Goal: Task Accomplishment & Management: Complete application form

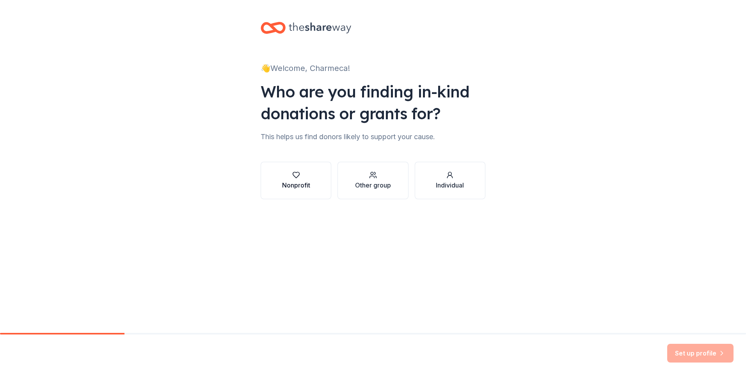
click at [276, 179] on button "Nonprofit" at bounding box center [296, 180] width 71 height 37
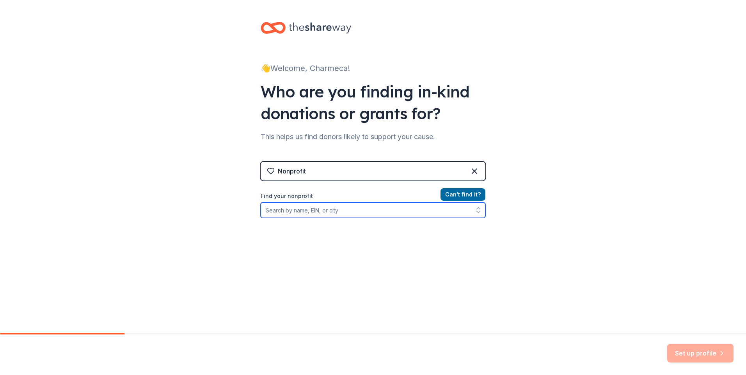
click at [285, 211] on input "Find your nonprofit" at bounding box center [373, 210] width 225 height 16
type input "33-4323156"
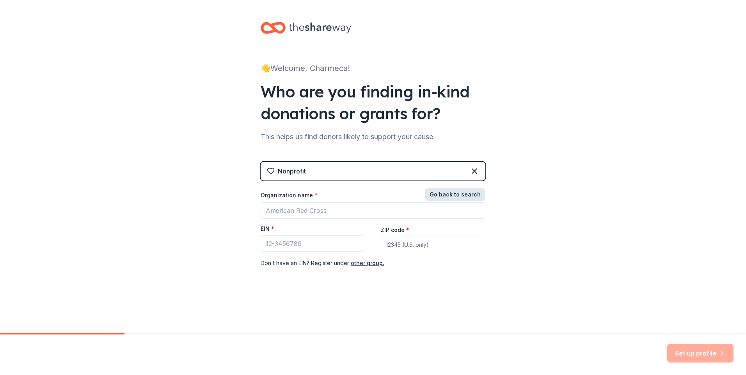
click at [454, 194] on button "Go back to search" at bounding box center [455, 194] width 60 height 12
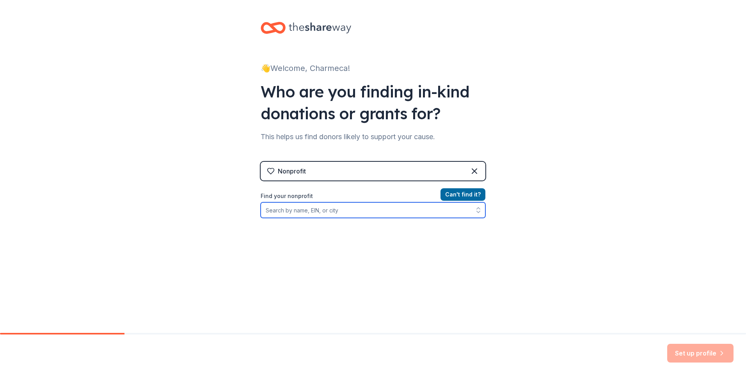
click at [295, 211] on input "Find your nonprofit" at bounding box center [373, 210] width 225 height 16
type input "recover all leadership"
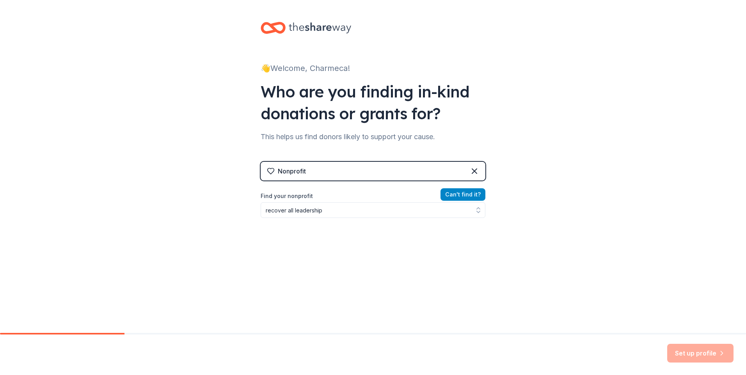
click at [471, 190] on button "Can ' t find it?" at bounding box center [462, 194] width 45 height 12
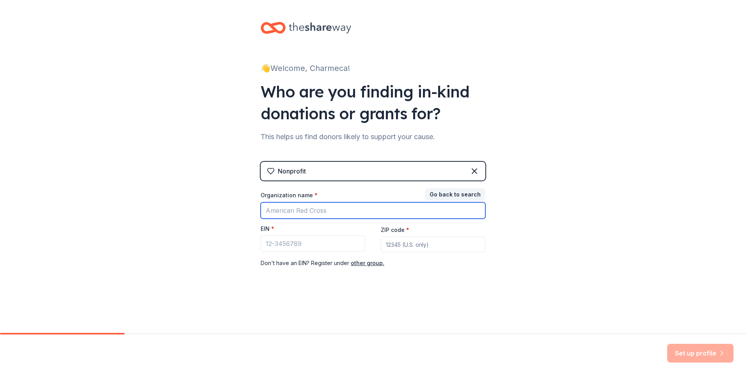
click at [351, 211] on input "Organization name *" at bounding box center [373, 210] width 225 height 16
type input "Recover All Leadership"
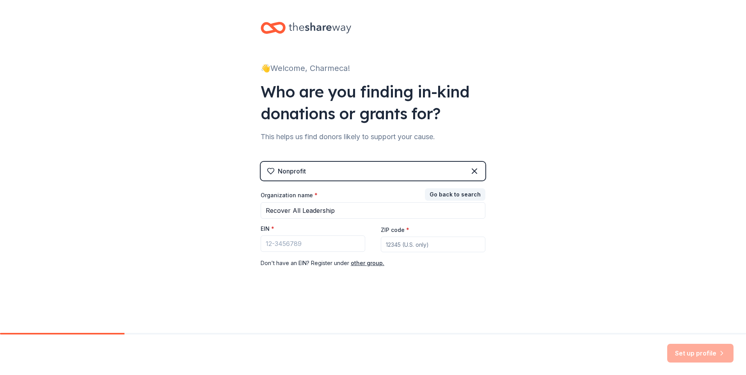
drag, startPoint x: 211, startPoint y: 236, endPoint x: 219, endPoint y: 240, distance: 9.2
click at [219, 240] on div "👋 Welcome, Charmeca! Who are you finding in-kind donations or grants for? This …" at bounding box center [373, 160] width 746 height 321
drag, startPoint x: 219, startPoint y: 240, endPoint x: 273, endPoint y: 242, distance: 53.9
click at [273, 242] on input "EIN *" at bounding box center [313, 244] width 105 height 16
type input "33-4323156"
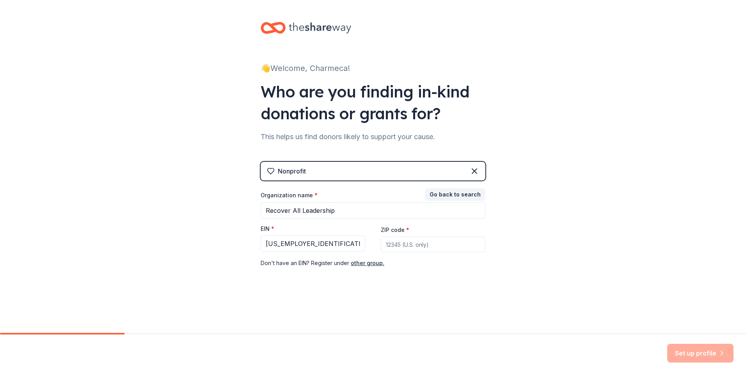
click at [394, 242] on input "ZIP code *" at bounding box center [433, 245] width 105 height 16
type input "60466"
click at [353, 290] on div "👋 Welcome, Charmeca! Who are you finding in-kind donations or grants for? This …" at bounding box center [373, 160] width 250 height 321
click at [687, 352] on button "Set up profile" at bounding box center [700, 353] width 66 height 19
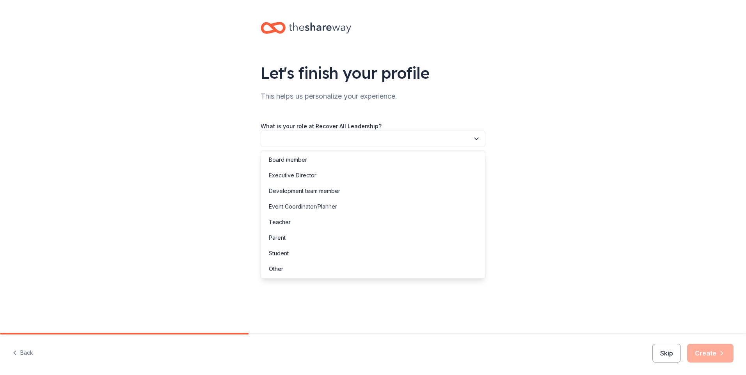
click at [416, 138] on button "button" at bounding box center [373, 139] width 225 height 16
click at [314, 173] on div "Executive Director" at bounding box center [293, 175] width 48 height 9
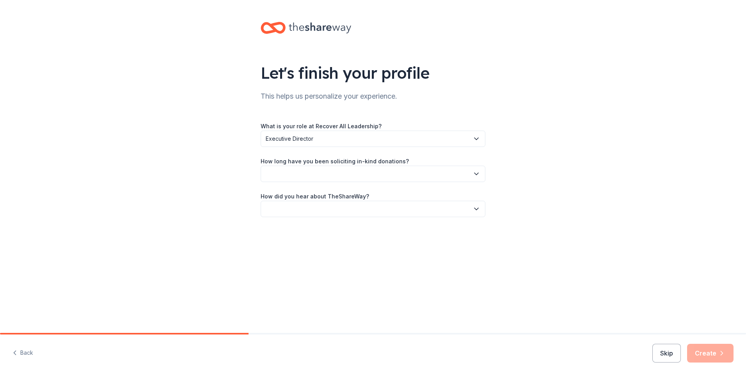
click at [466, 176] on button "button" at bounding box center [373, 174] width 225 height 16
click at [306, 199] on div "This is my first time!" at bounding box center [294, 194] width 50 height 9
click at [309, 210] on button "button" at bounding box center [373, 209] width 225 height 16
click at [297, 245] on div "Online search" at bounding box center [286, 245] width 35 height 9
click at [706, 354] on button "Create" at bounding box center [710, 353] width 46 height 19
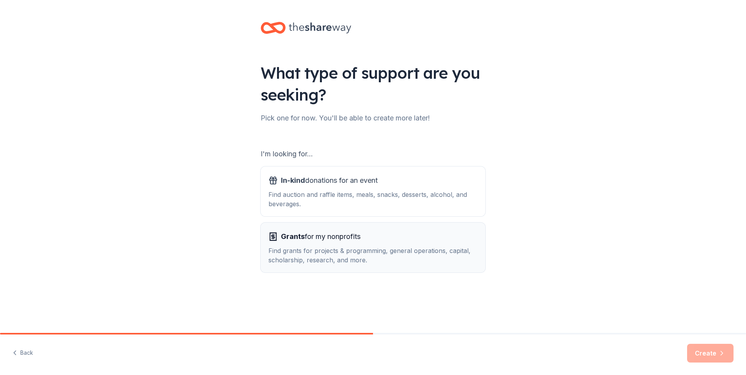
click at [340, 239] on span "Grants for my nonprofits" at bounding box center [321, 237] width 80 height 12
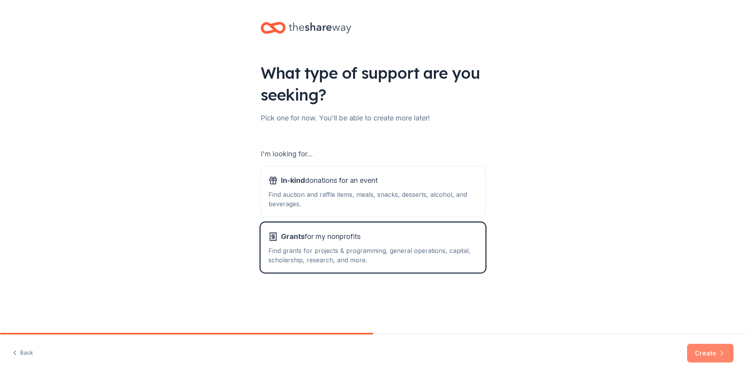
click at [724, 352] on icon "button" at bounding box center [722, 354] width 8 height 8
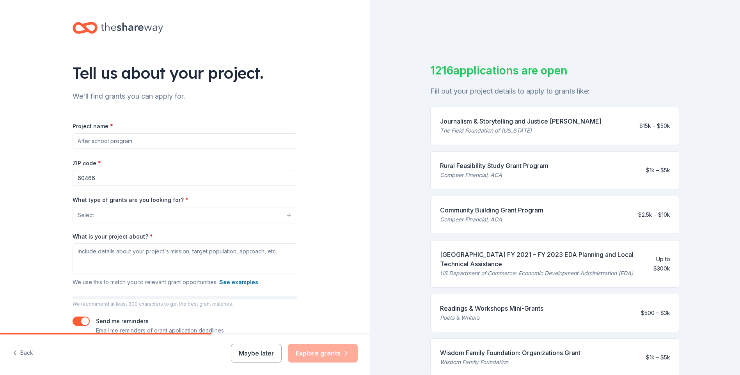
click at [141, 140] on input "Project name *" at bounding box center [185, 141] width 225 height 16
type input "F"
type input "Food & Clothing Charity for Women and Children"
click at [113, 179] on input "60466" at bounding box center [185, 178] width 225 height 16
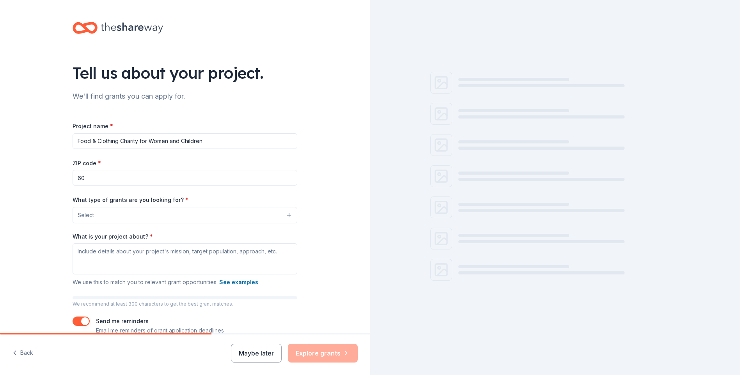
type input "6"
type input "60636"
click at [23, 222] on div "Tell us about your project. We'll find grants you can apply for. Project name *…" at bounding box center [185, 186] width 370 height 373
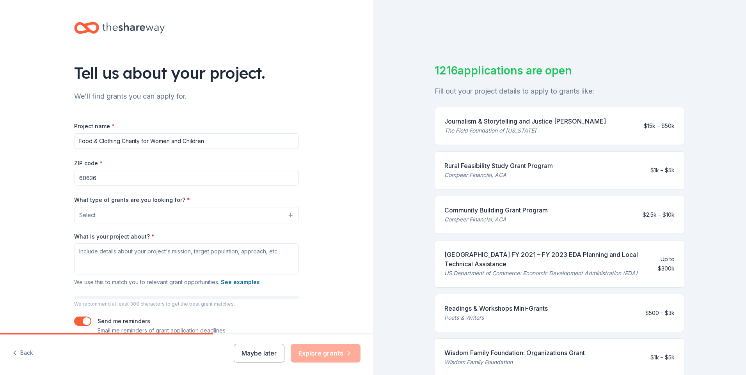
click at [119, 215] on button "Select" at bounding box center [186, 215] width 225 height 16
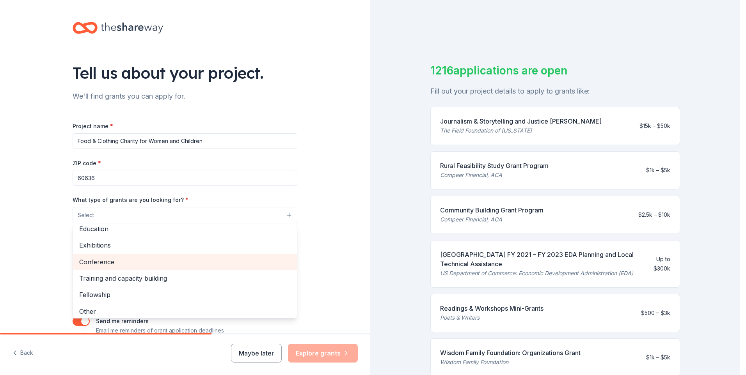
scroll to position [92, 0]
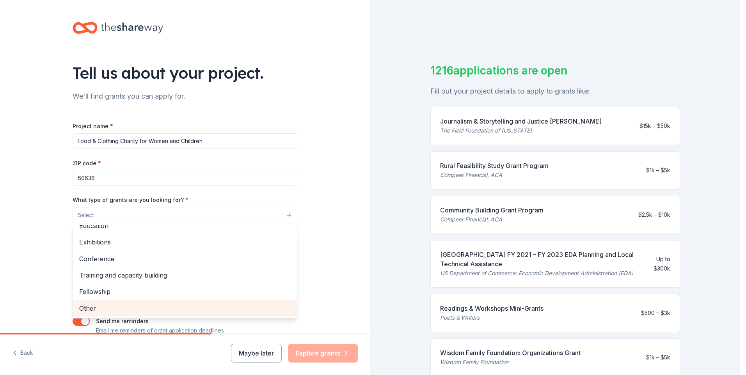
click at [91, 309] on span "Other" at bounding box center [184, 308] width 211 height 10
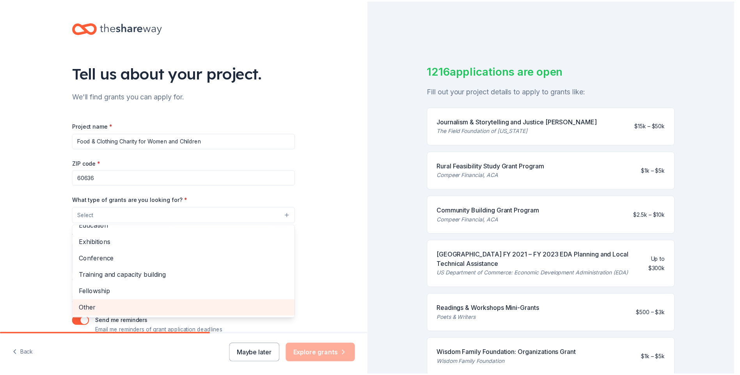
scroll to position [76, 0]
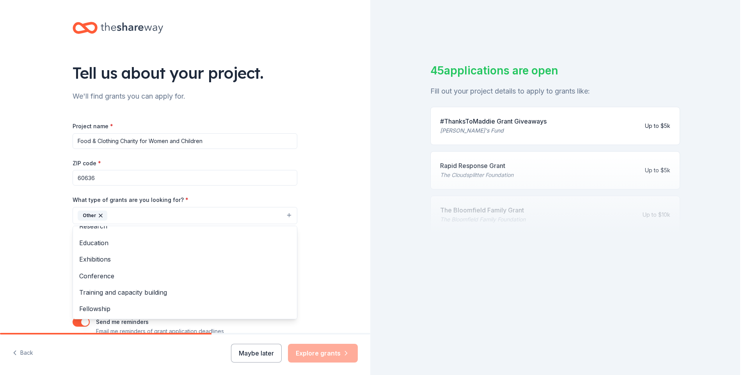
click at [18, 254] on div "Tell us about your project. We'll find grants you can apply for. Project name *…" at bounding box center [185, 187] width 370 height 374
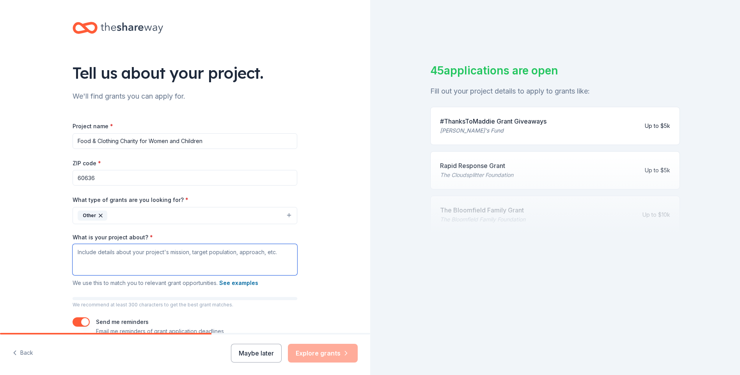
click at [97, 256] on textarea "What is your project about? *" at bounding box center [185, 259] width 225 height 31
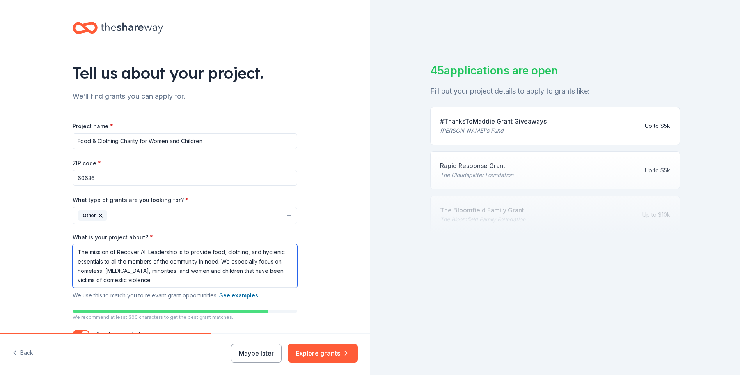
drag, startPoint x: 75, startPoint y: 254, endPoint x: 172, endPoint y: 285, distance: 101.5
click at [172, 285] on textarea "The mission of Recover All Leadership is to provide food, clothing, and hygieni…" at bounding box center [185, 266] width 225 height 44
type textarea "The mission of Recover All Leadership is to provide food, clothing, and hygieni…"
click at [325, 276] on div "Tell us about your project. We'll find grants you can apply for. Project name *…" at bounding box center [185, 193] width 370 height 386
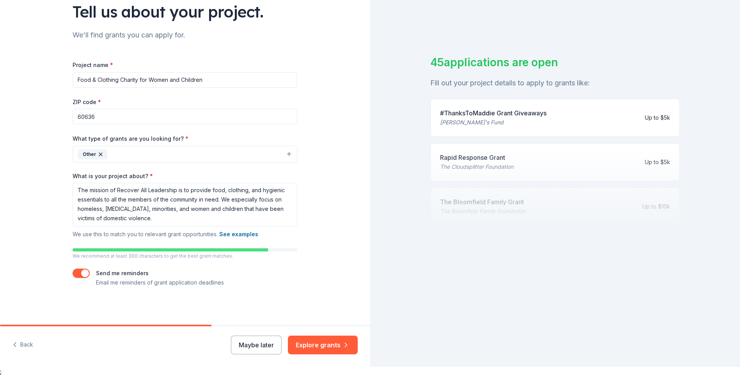
scroll to position [9, 0]
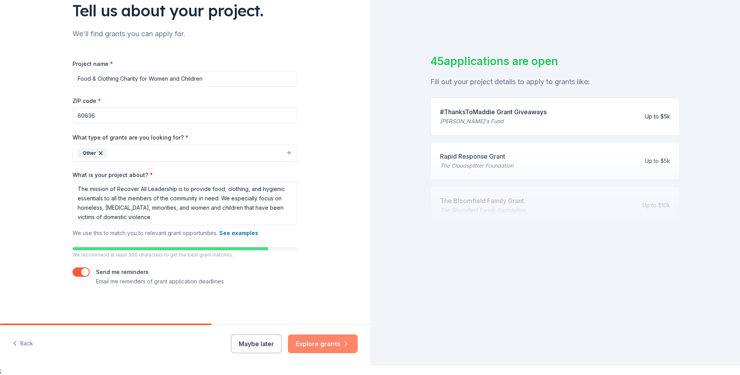
click at [328, 344] on button "Explore grants" at bounding box center [323, 344] width 70 height 19
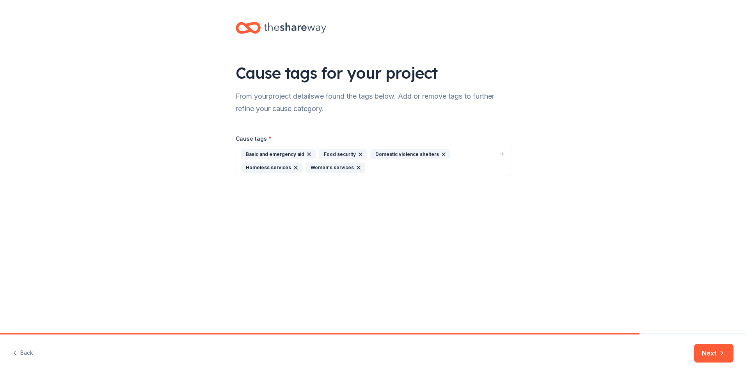
click at [702, 351] on button "Next" at bounding box center [713, 353] width 39 height 19
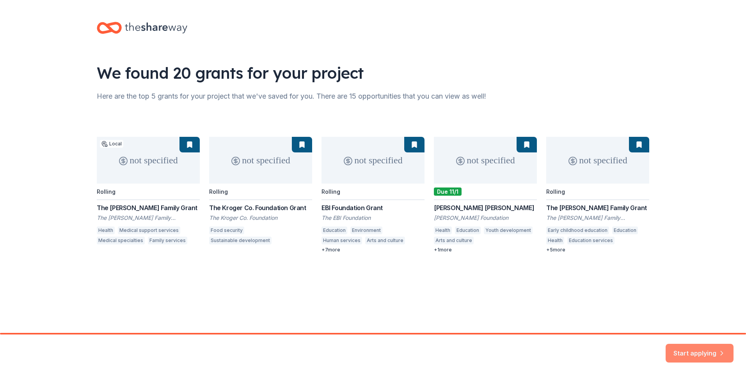
click at [681, 355] on button "Start applying" at bounding box center [700, 348] width 68 height 19
click at [707, 350] on div "Start applying" at bounding box center [700, 353] width 68 height 19
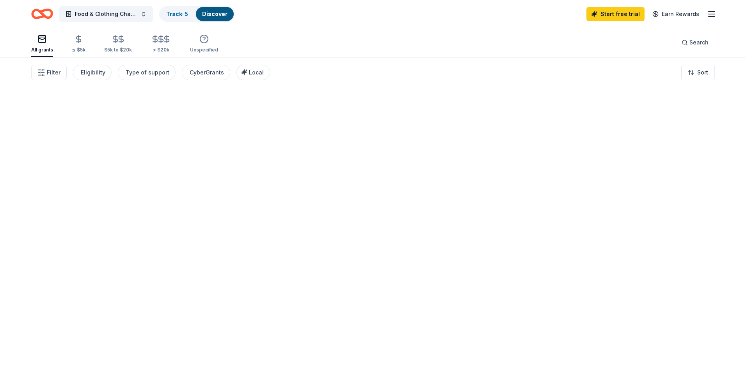
click at [254, 208] on div at bounding box center [373, 216] width 746 height 318
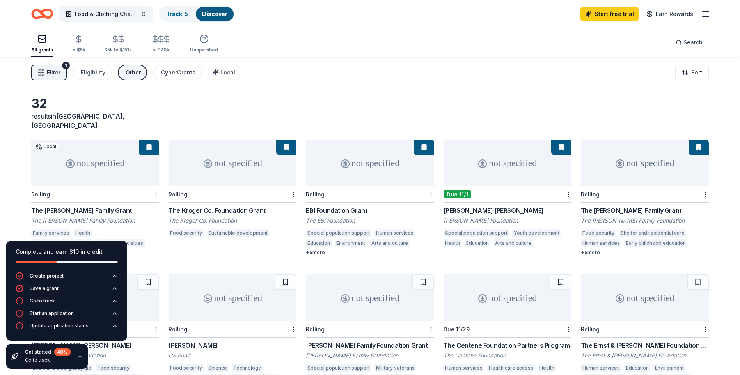
click at [198, 107] on div "32 results in Chicago, IL" at bounding box center [370, 113] width 678 height 34
click at [240, 152] on div "not specified" at bounding box center [233, 163] width 128 height 47
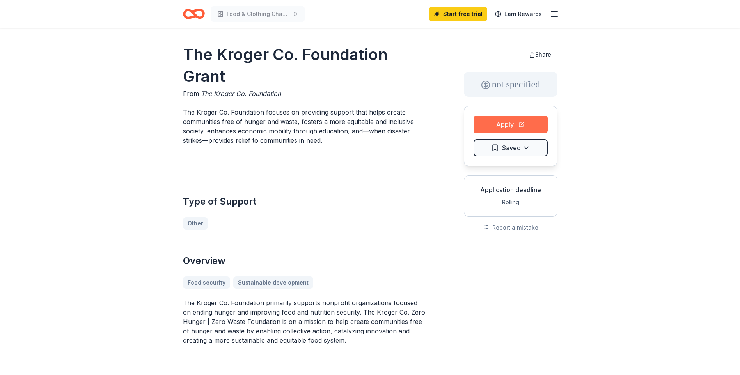
click at [530, 124] on button "Apply" at bounding box center [511, 124] width 74 height 17
click at [502, 123] on button "Apply" at bounding box center [511, 124] width 74 height 17
